Goal: Transaction & Acquisition: Purchase product/service

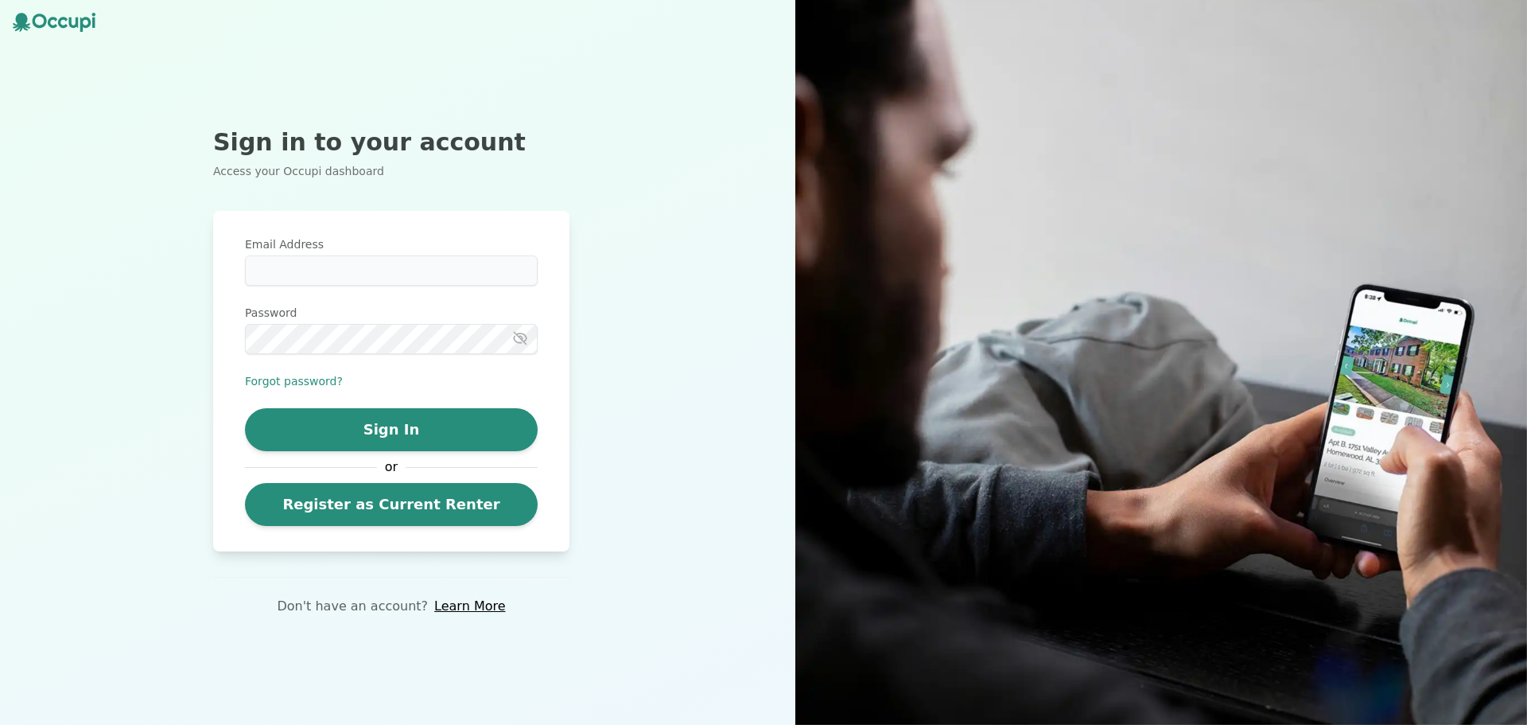
click at [352, 287] on div "Email Address Password Forgot password? Sign In or Register as Current Renter" at bounding box center [391, 381] width 293 height 290
click at [346, 282] on input "Email Address" at bounding box center [391, 270] width 293 height 30
type input "**********"
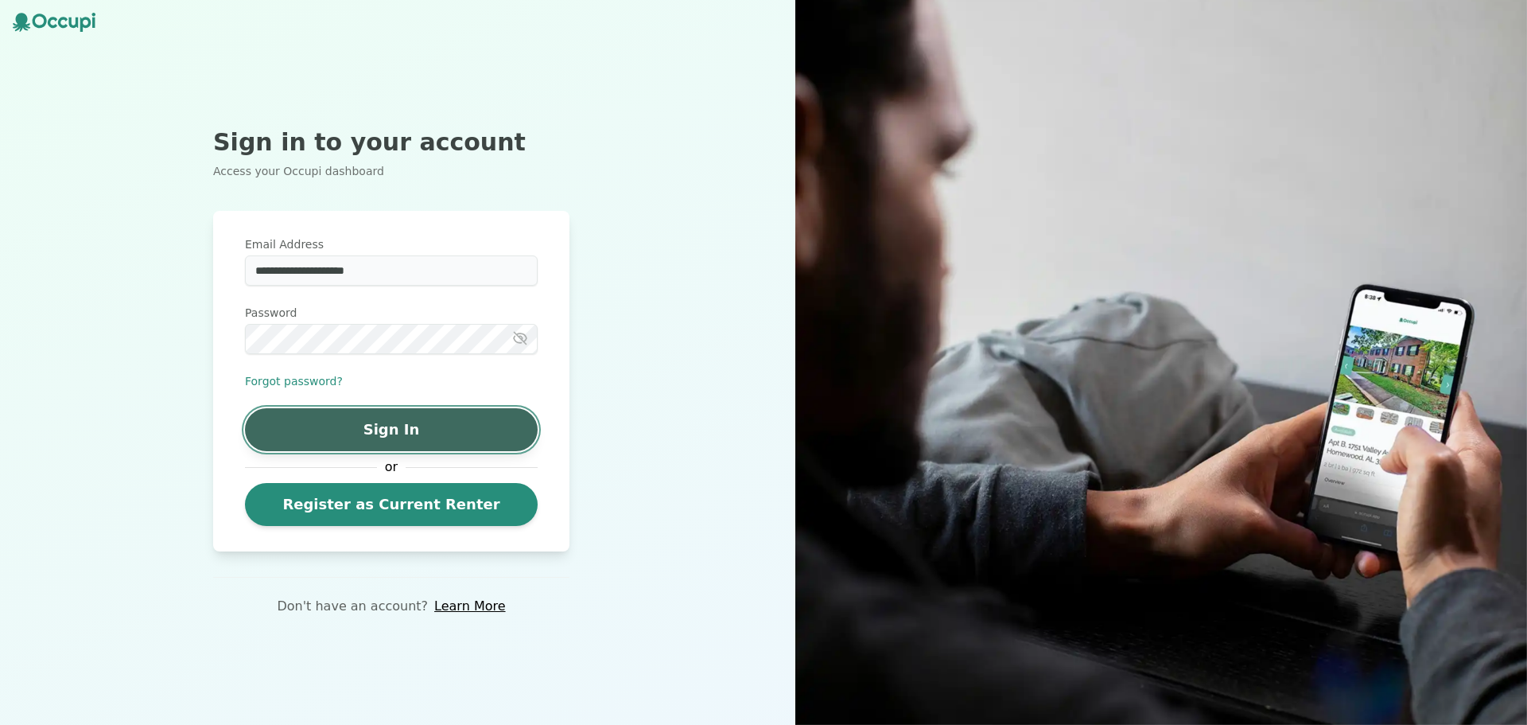
click at [374, 420] on button "Sign In" at bounding box center [391, 429] width 293 height 43
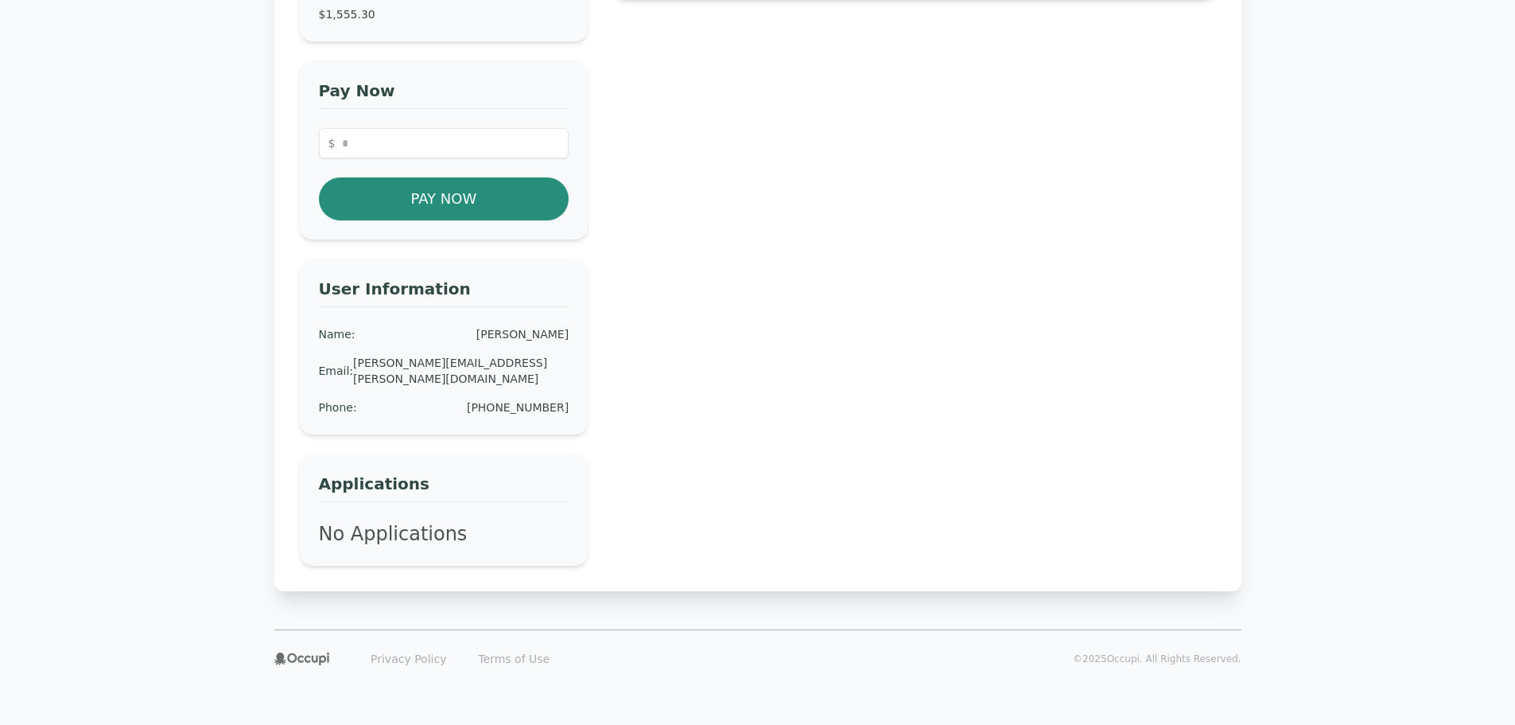
scroll to position [285, 0]
click at [453, 208] on button "Pay Now" at bounding box center [444, 198] width 251 height 43
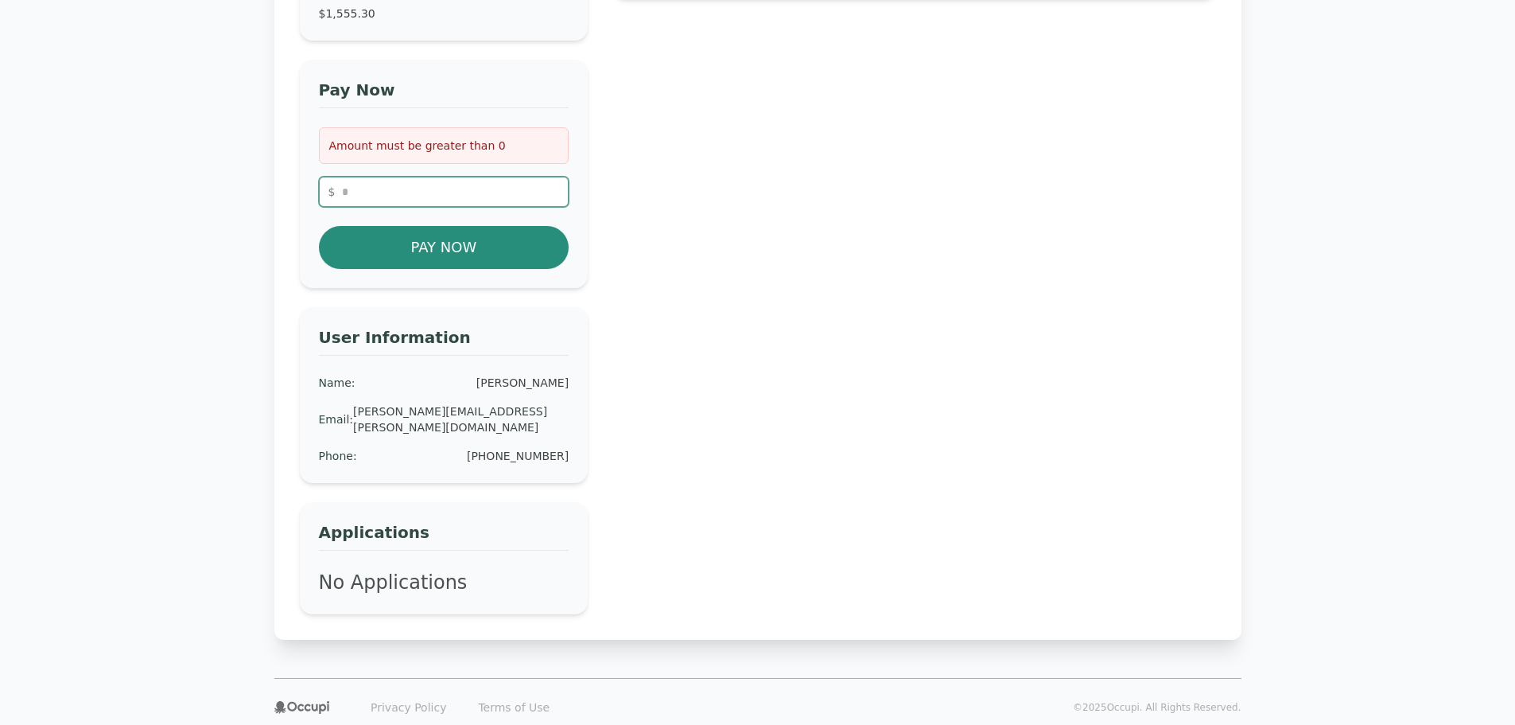
click at [453, 207] on input "number" at bounding box center [444, 192] width 251 height 30
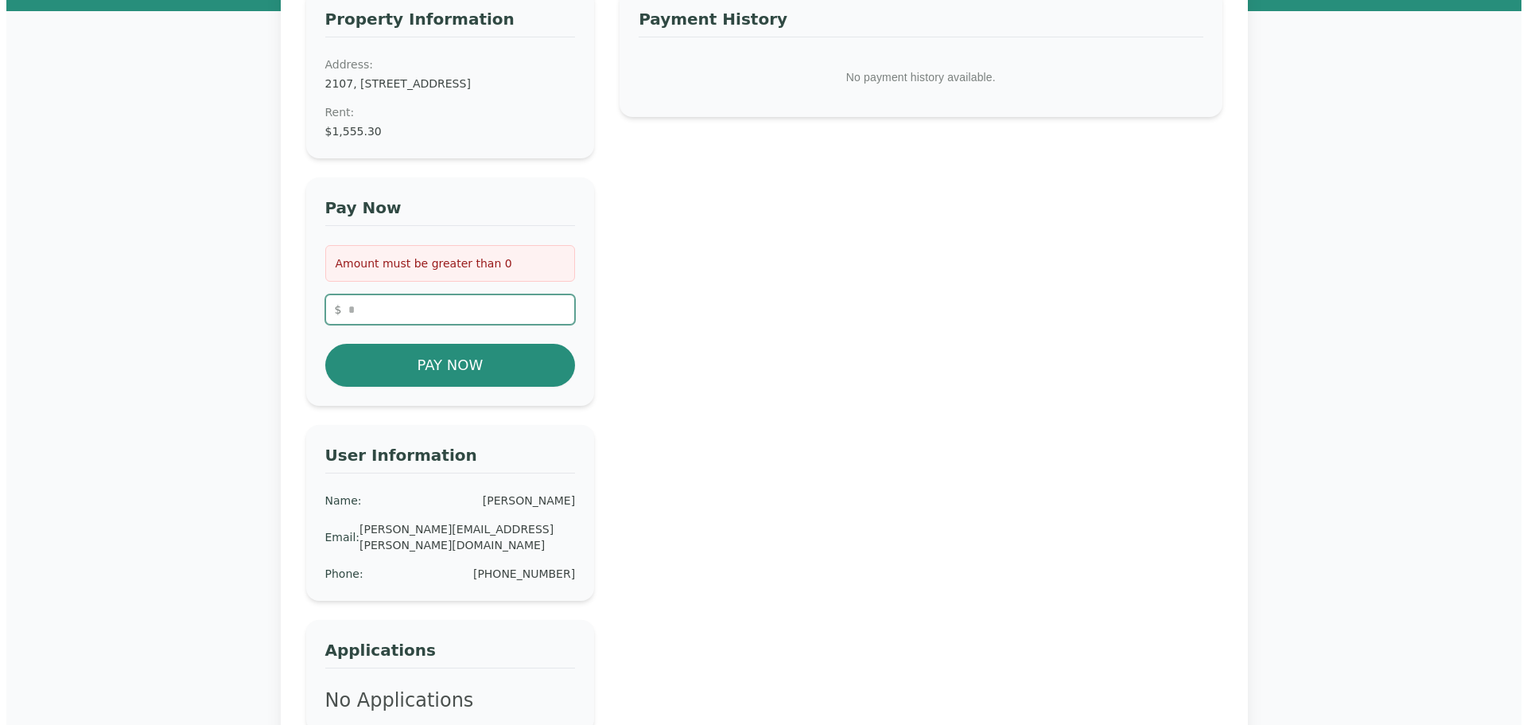
scroll to position [126, 0]
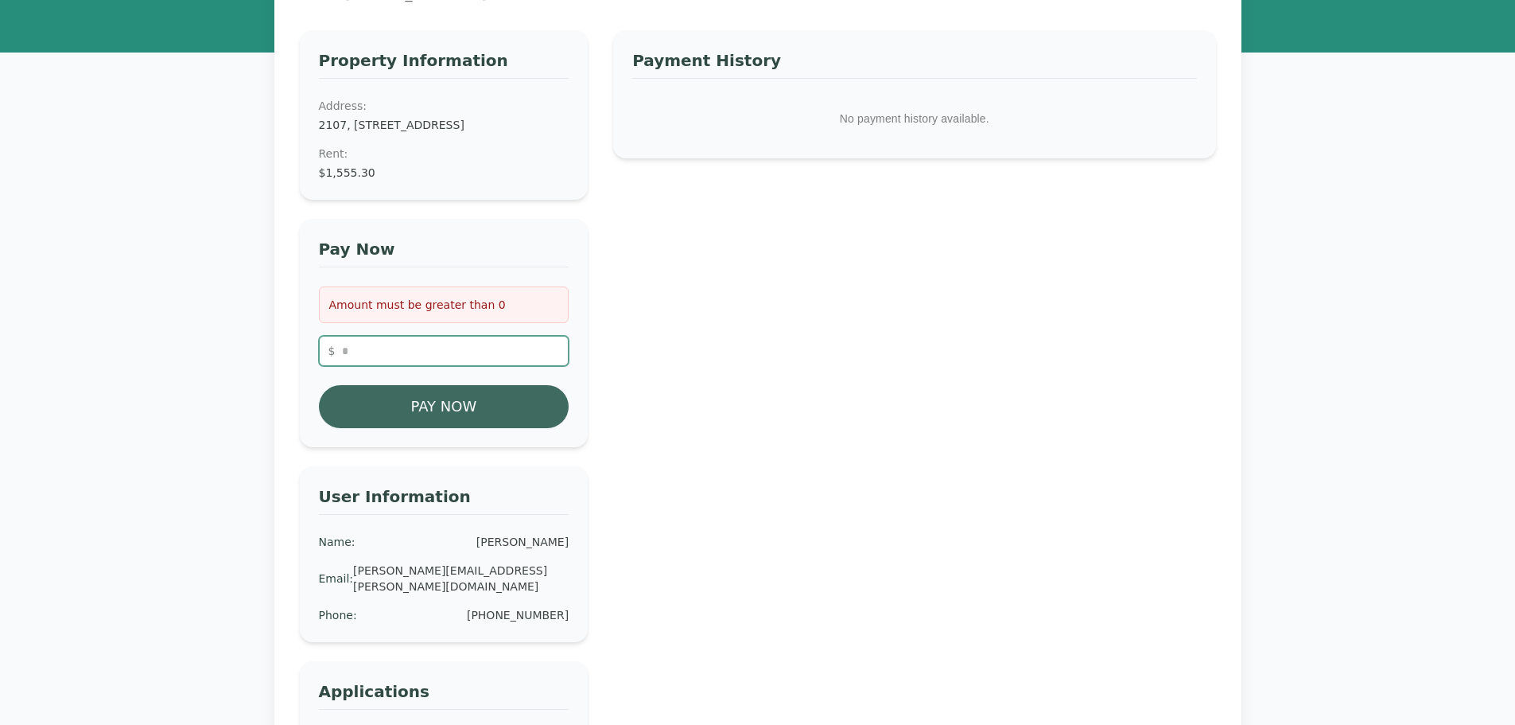
type input "*******"
click at [425, 428] on button "Pay Now" at bounding box center [444, 406] width 251 height 43
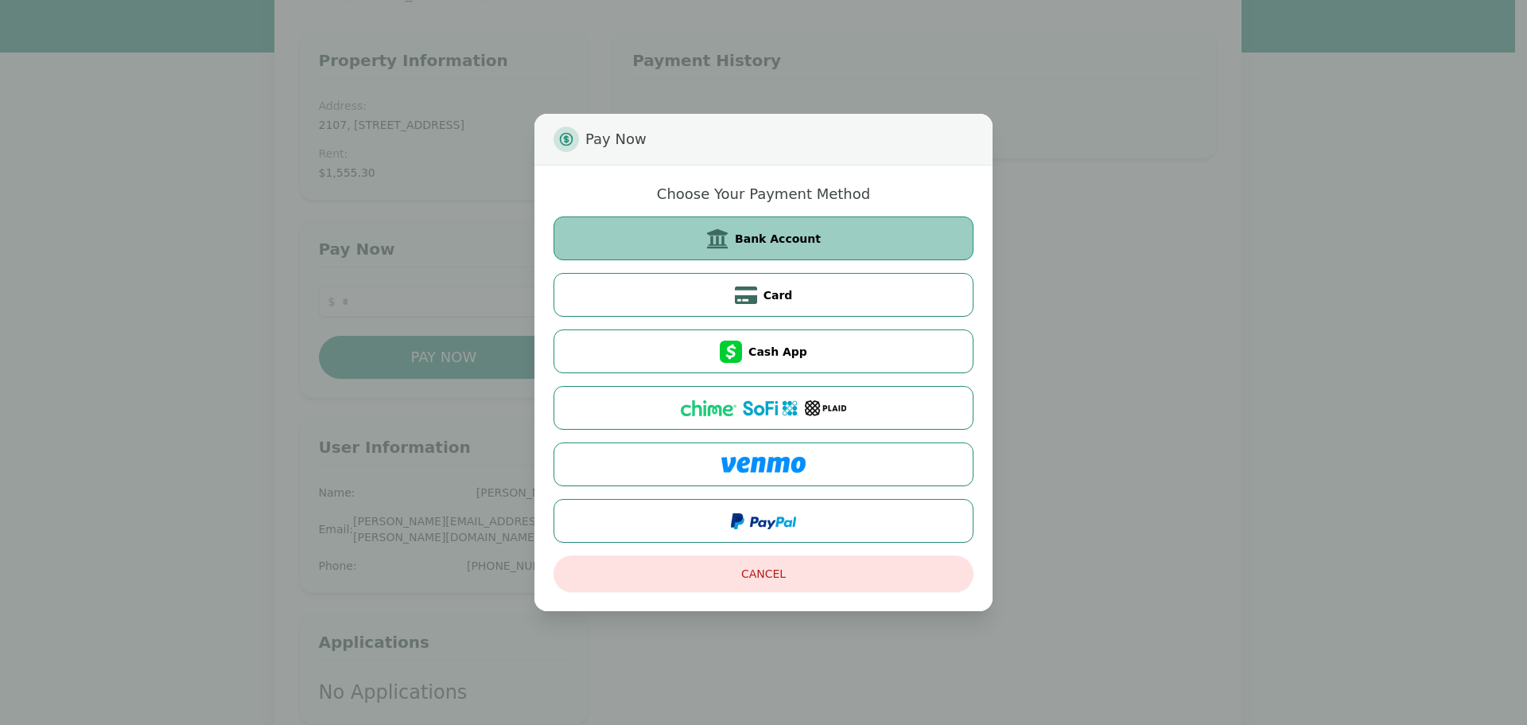
click at [843, 251] on button "Bank Account" at bounding box center [764, 238] width 420 height 44
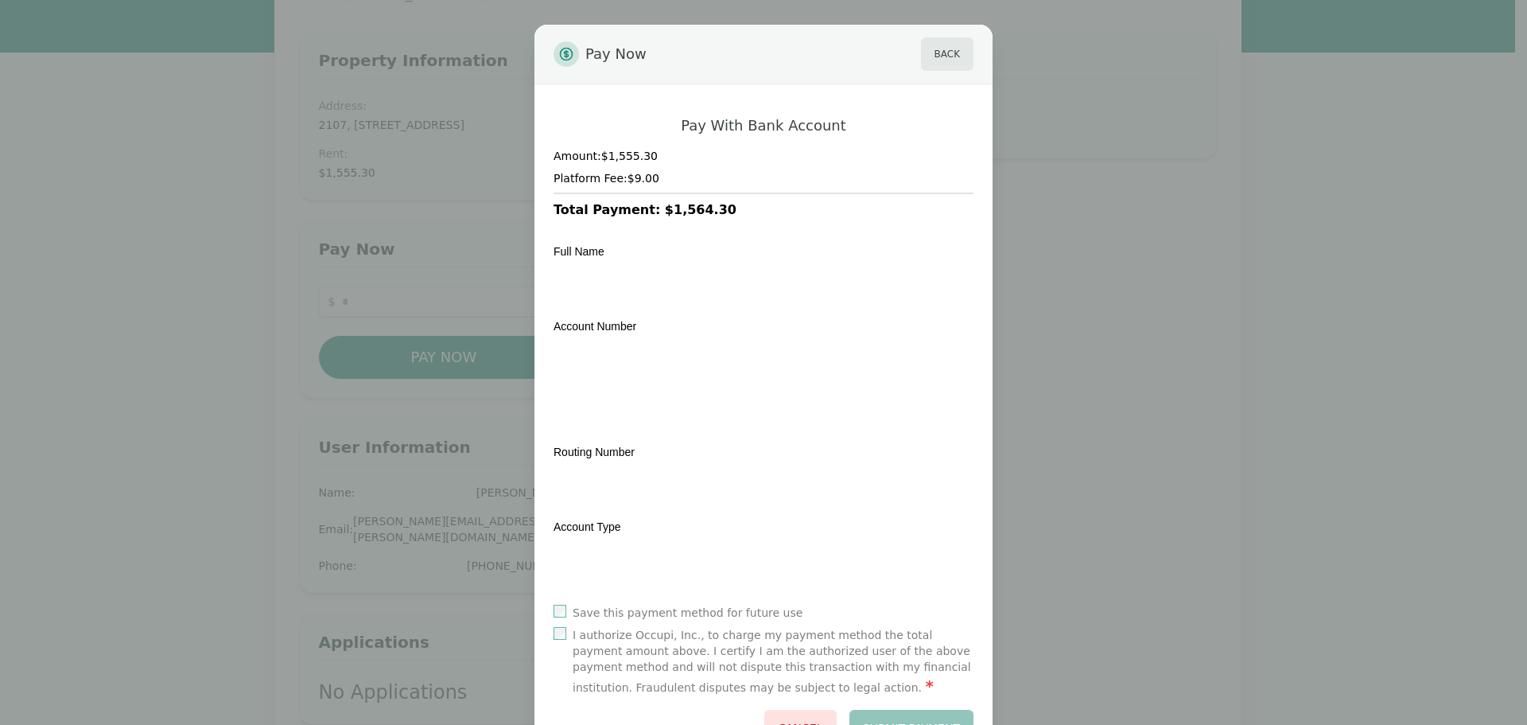
scroll to position [0, 0]
click at [940, 64] on button "Back" at bounding box center [947, 54] width 53 height 33
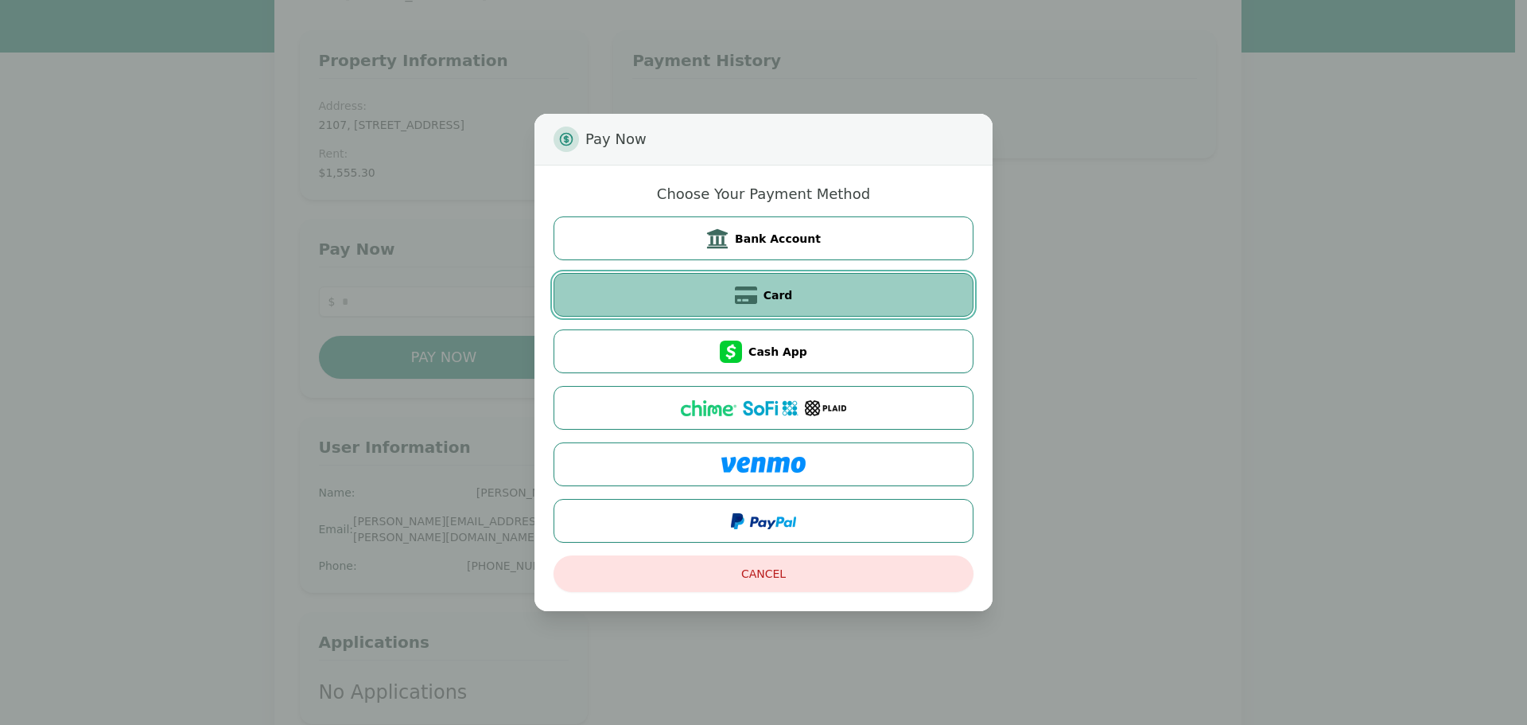
click at [755, 290] on icon at bounding box center [746, 295] width 22 height 22
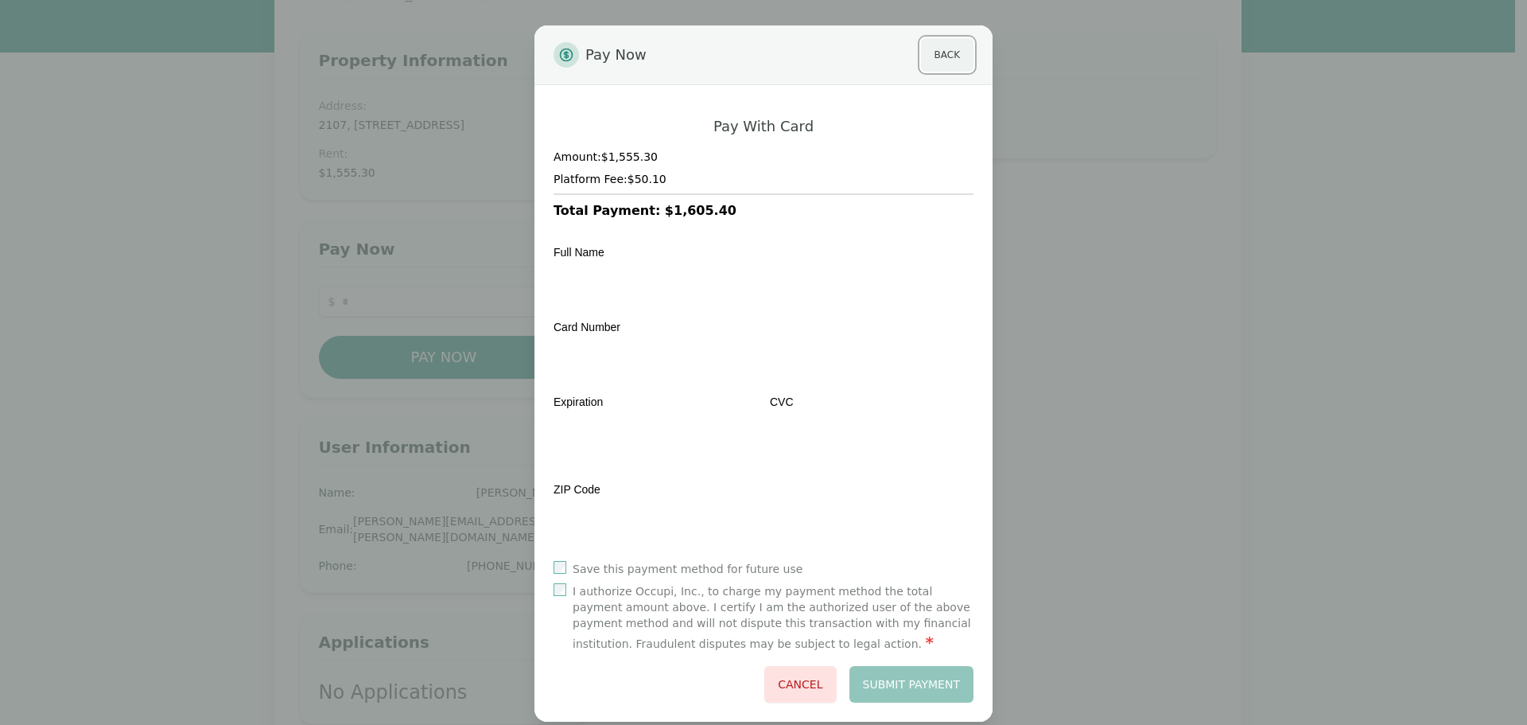
click at [949, 57] on button "Back" at bounding box center [947, 54] width 53 height 33
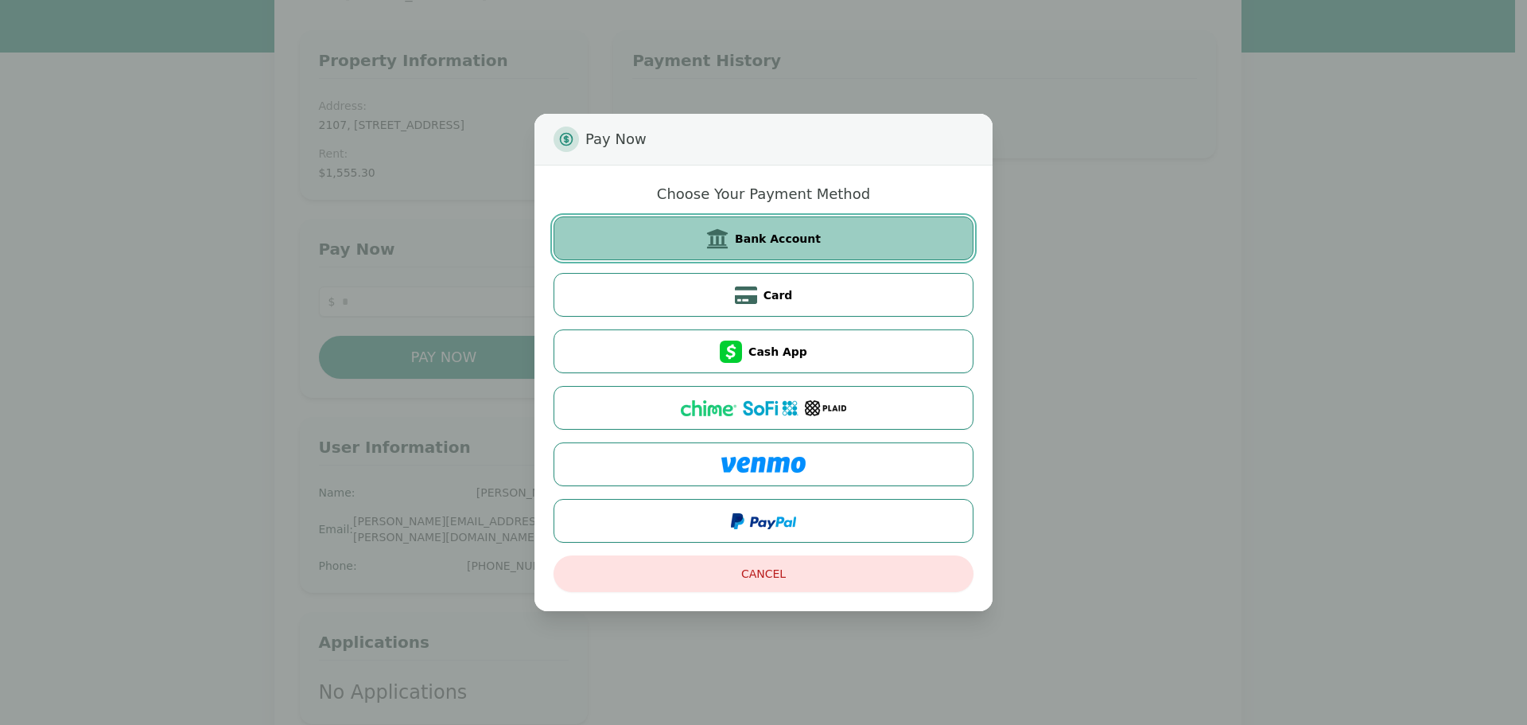
click at [844, 241] on button "Bank Account" at bounding box center [764, 238] width 420 height 44
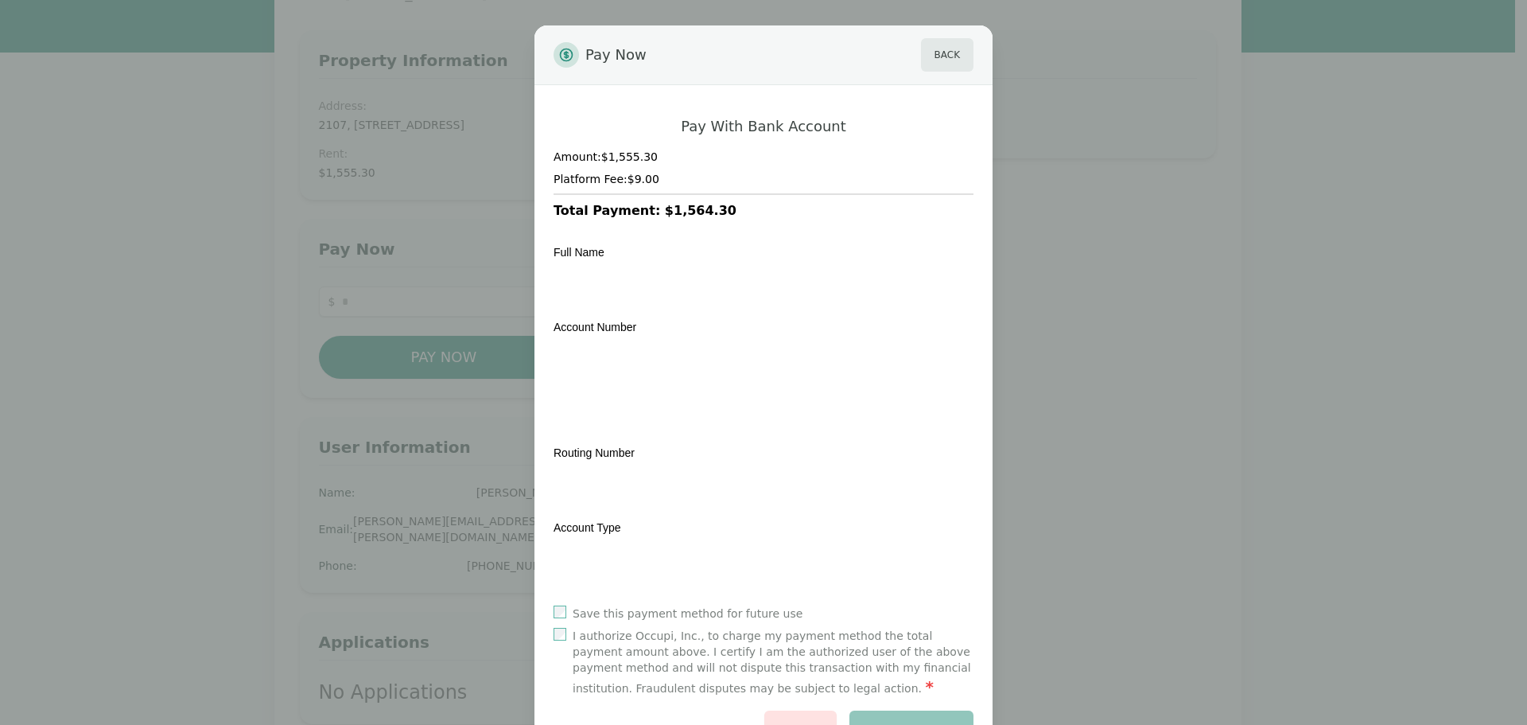
click at [773, 319] on div "Account Number" at bounding box center [764, 375] width 420 height 116
